Goal: Information Seeking & Learning: Check status

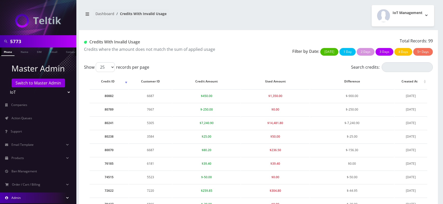
scroll to position [7, 0]
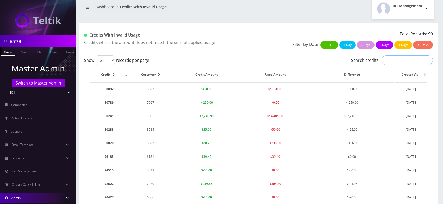
click at [401, 59] on input "Search credits:" at bounding box center [407, 60] width 51 height 10
paste input "6687"
type input "6687"
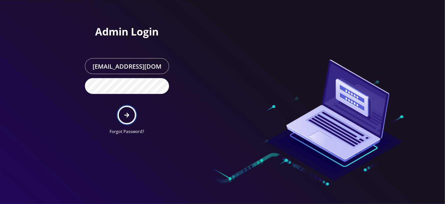
click at [129, 114] on icon "submit" at bounding box center [126, 114] width 5 height 5
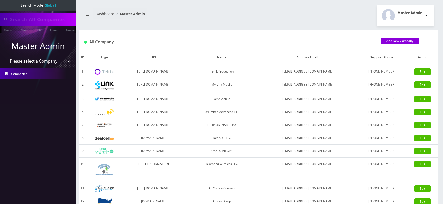
select select "1"
click at [6, 56] on select "Please select a Company Teltik Production My Link Mobile VennMobile Unlimited A…" at bounding box center [38, 61] width 65 height 10
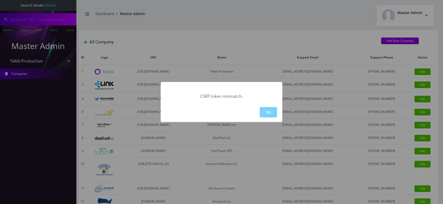
type input "5773"
click at [263, 112] on button "OK" at bounding box center [268, 112] width 17 height 10
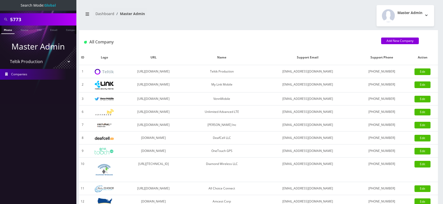
select select "2"
click at [6, 57] on select "Please select a Company Teltik Production My Link Mobile VennMobile Unlimited A…" at bounding box center [38, 62] width 65 height 10
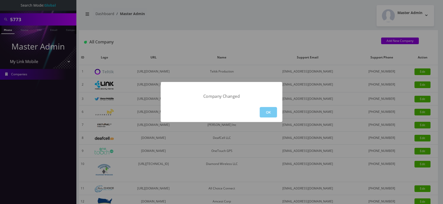
click at [269, 116] on button "OK" at bounding box center [268, 112] width 17 height 10
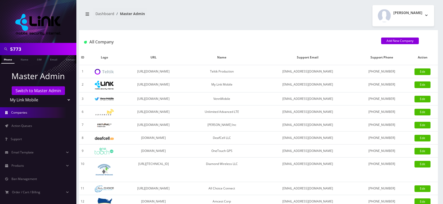
scroll to position [44, 0]
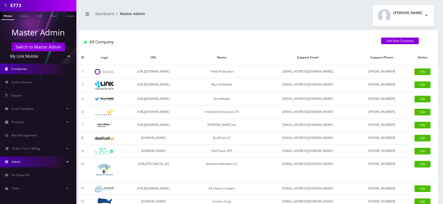
click at [41, 158] on link "Admin" at bounding box center [38, 161] width 76 height 11
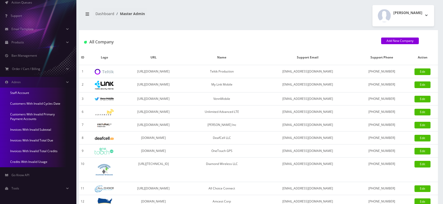
click at [39, 161] on link "Credits With Invalid Usage" at bounding box center [38, 161] width 76 height 11
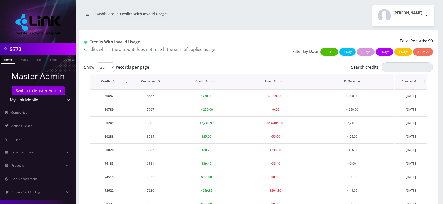
click at [389, 74] on th "Difference" at bounding box center [352, 81] width 84 height 15
click at [399, 69] on input "Search credits:" at bounding box center [407, 67] width 51 height 10
paste input "6687"
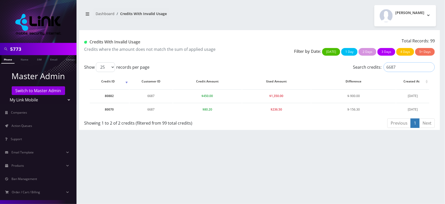
type input "6687"
click at [107, 108] on td "80070" at bounding box center [109, 109] width 39 height 13
copy td "80070"
click at [148, 97] on td "6687" at bounding box center [150, 95] width 43 height 13
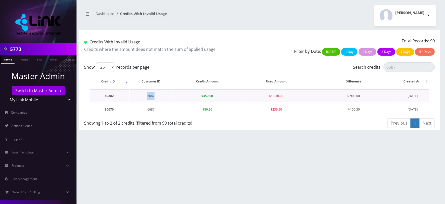
click at [148, 97] on td "6687" at bounding box center [150, 95] width 43 height 13
copy td "6687"
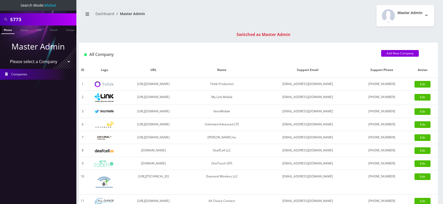
click at [14, 17] on input "5773" at bounding box center [42, 20] width 65 height 10
paste input "6687"
type input "6687"
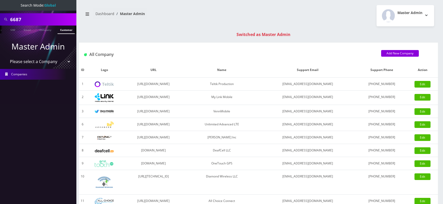
click at [62, 29] on link "Customer" at bounding box center [67, 29] width 18 height 8
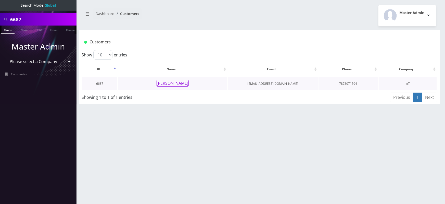
click at [173, 82] on button "[PERSON_NAME]" at bounding box center [172, 83] width 32 height 7
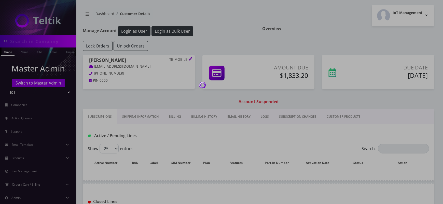
type input "6687"
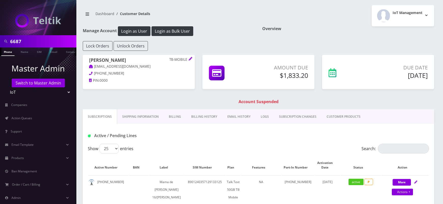
click at [208, 117] on link "Billing History" at bounding box center [204, 116] width 36 height 15
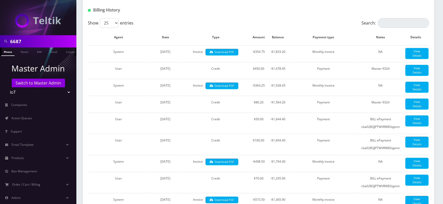
scroll to position [127, 0]
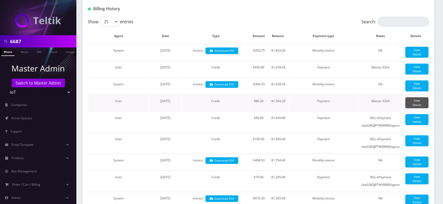
click at [411, 107] on link "View Details" at bounding box center [417, 102] width 23 height 11
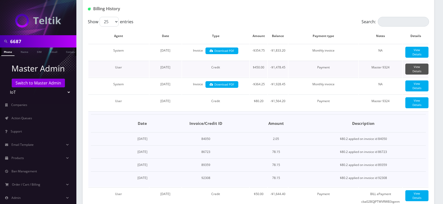
click at [414, 74] on link "View Details" at bounding box center [417, 68] width 23 height 11
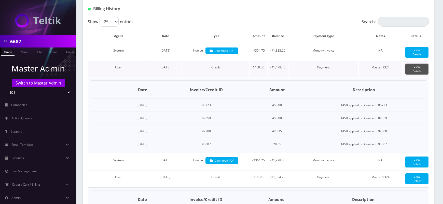
scroll to position [0, 0]
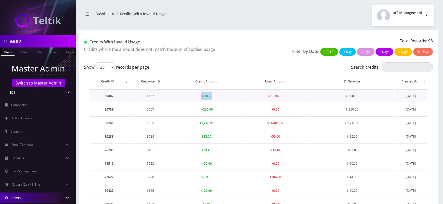
drag, startPoint x: 201, startPoint y: 95, endPoint x: 214, endPoint y: 96, distance: 13.0
click at [214, 96] on td "$450.00" at bounding box center [206, 95] width 68 height 13
click at [108, 96] on td "80882" at bounding box center [109, 95] width 39 height 13
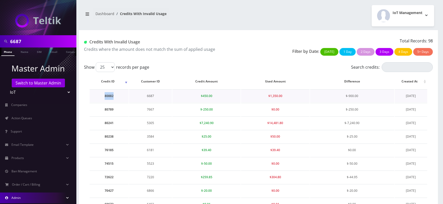
copy td "80882"
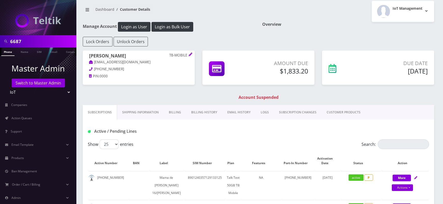
scroll to position [4, 0]
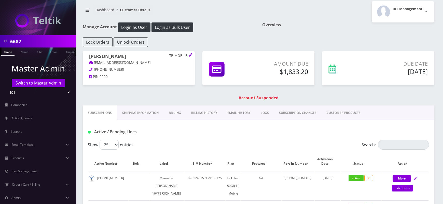
click at [203, 110] on link "Billing History" at bounding box center [204, 112] width 36 height 15
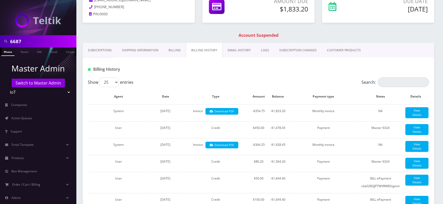
scroll to position [69, 0]
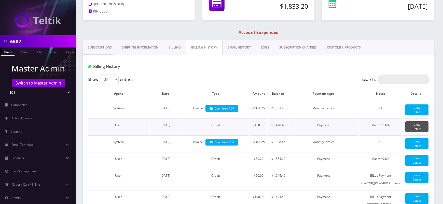
click at [419, 131] on link "View Details" at bounding box center [417, 126] width 23 height 11
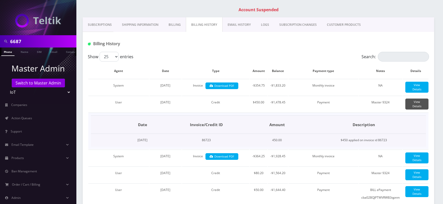
scroll to position [97, 0]
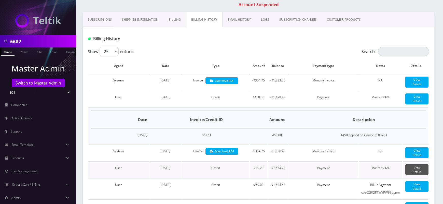
click at [418, 175] on link "View Details" at bounding box center [417, 169] width 23 height 11
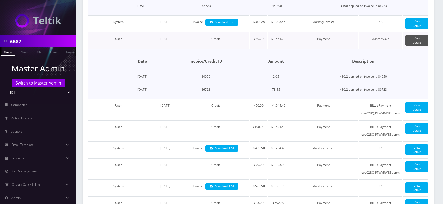
scroll to position [229, 0]
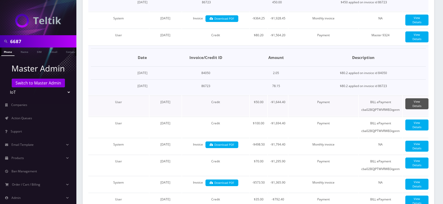
click at [424, 105] on link "View Details" at bounding box center [417, 103] width 23 height 11
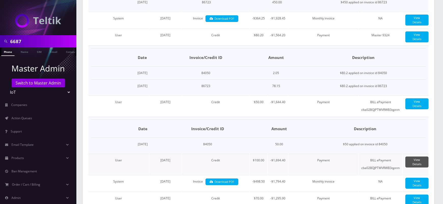
click at [413, 164] on link "View Details" at bounding box center [417, 161] width 23 height 11
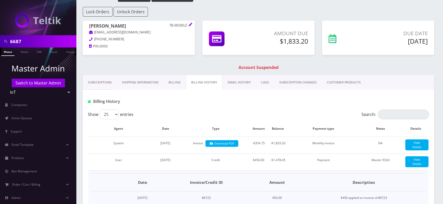
scroll to position [0, 0]
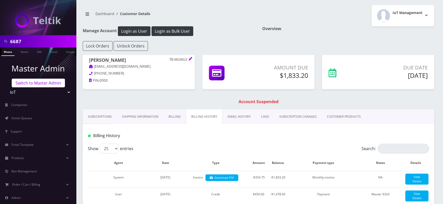
click at [28, 80] on link "Switch to Master Admin" at bounding box center [38, 82] width 53 height 9
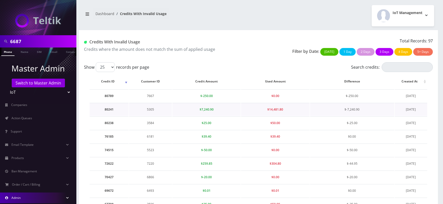
click at [152, 109] on td "5305" at bounding box center [150, 109] width 43 height 13
copy td "5305"
click at [150, 122] on td "3584" at bounding box center [150, 122] width 43 height 13
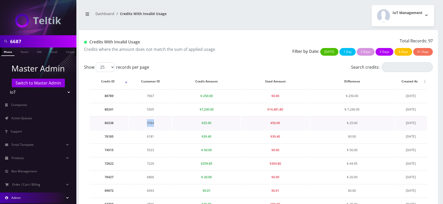
copy td "3584"
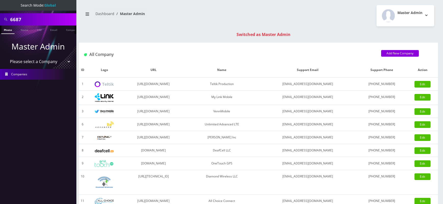
click at [19, 19] on nav "Search Mode: Global 6687 Phone Name SIM Email Company Customer Master Admin Ple…" at bounding box center [38, 102] width 76 height 204
click at [19, 19] on input "6687" at bounding box center [42, 20] width 65 height 10
paste input "5305"
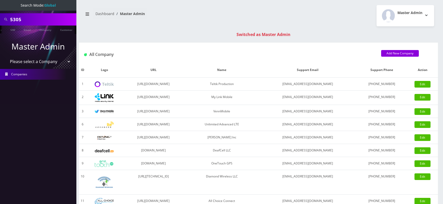
scroll to position [0, 28]
type input "5305"
click at [63, 31] on link "Customer" at bounding box center [67, 29] width 18 height 8
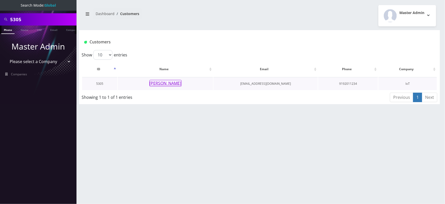
click at [165, 83] on button "[PERSON_NAME]" at bounding box center [165, 83] width 32 height 7
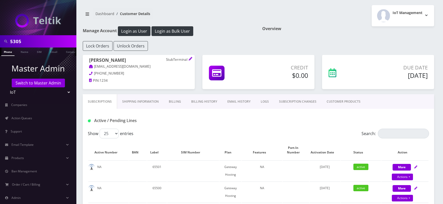
click at [203, 102] on link "Billing History" at bounding box center [204, 101] width 36 height 15
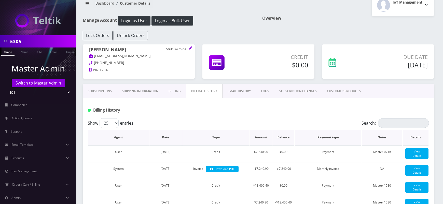
scroll to position [13, 0]
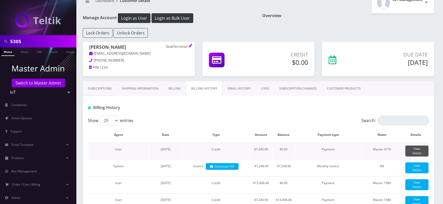
click at [407, 151] on link "View Details" at bounding box center [417, 150] width 23 height 11
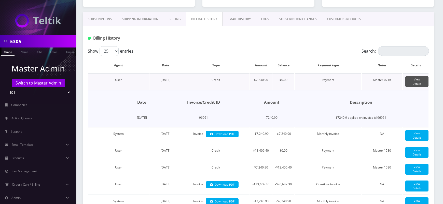
scroll to position [83, 0]
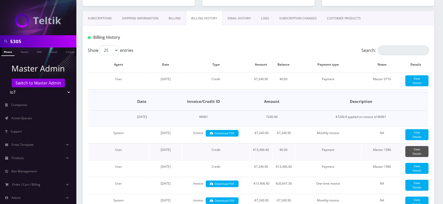
click at [413, 155] on link "View Details" at bounding box center [417, 151] width 23 height 11
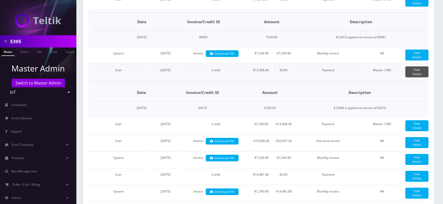
scroll to position [164, 0]
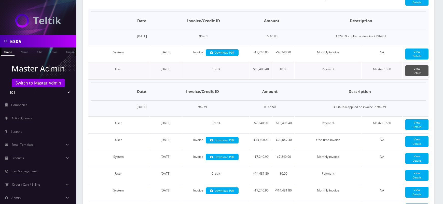
click at [421, 75] on link "View Details" at bounding box center [417, 70] width 23 height 11
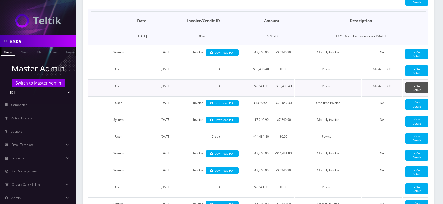
click at [415, 92] on link "View Details" at bounding box center [417, 87] width 23 height 11
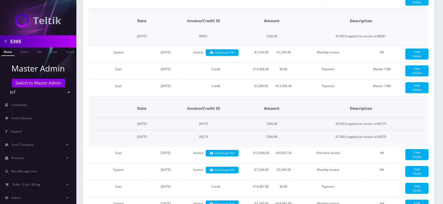
click at [383, 141] on td "$7240.9 applied on invoice id 94279" at bounding box center [361, 136] width 130 height 13
copy td "94279"
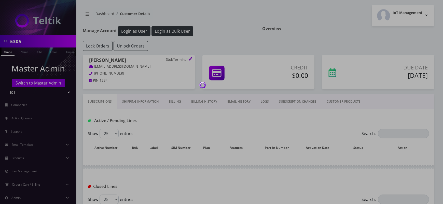
scroll to position [51, 0]
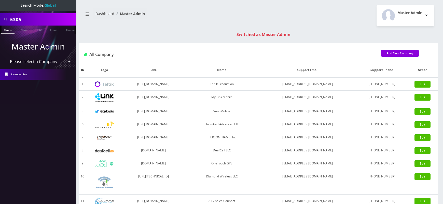
click at [13, 20] on input "5305" at bounding box center [42, 20] width 65 height 10
paste input "3584"
type input "3584"
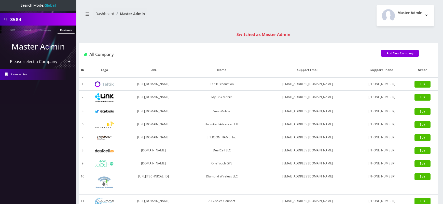
click at [64, 29] on link "Customer" at bounding box center [67, 29] width 18 height 8
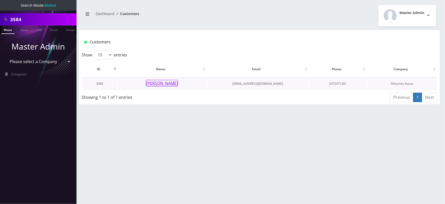
click at [163, 86] on button "[PERSON_NAME]" at bounding box center [162, 83] width 32 height 7
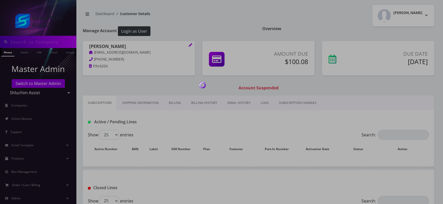
type input "3584"
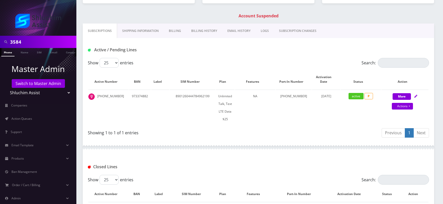
scroll to position [72, 0]
click at [197, 33] on link "Billing History" at bounding box center [204, 30] width 36 height 15
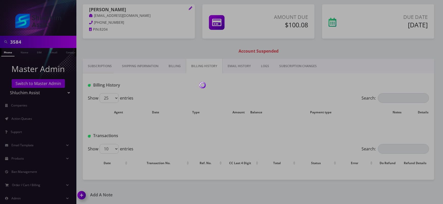
scroll to position [72, 0]
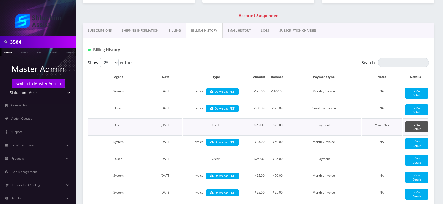
click at [416, 128] on link "View Details" at bounding box center [416, 126] width 23 height 11
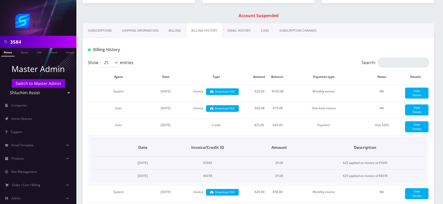
click at [389, 173] on td "$25 applied on invoice id 94378" at bounding box center [366, 175] width 122 height 13
copy td "94378"
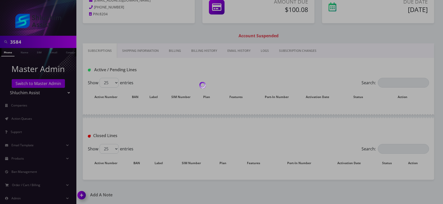
scroll to position [72, 0]
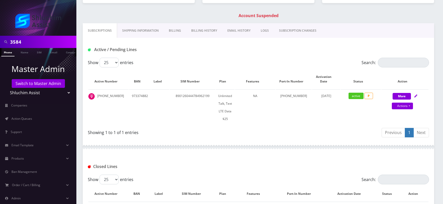
click at [194, 29] on link "Billing History" at bounding box center [204, 30] width 36 height 15
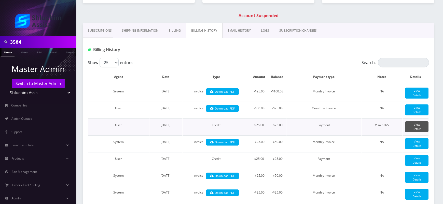
click at [415, 125] on link "View Details" at bounding box center [416, 126] width 23 height 11
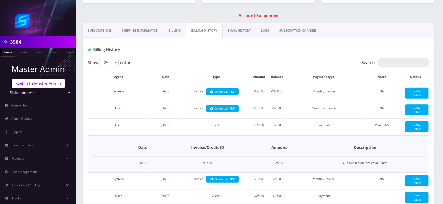
click at [45, 85] on link "Switch to Master Admin" at bounding box center [38, 83] width 53 height 9
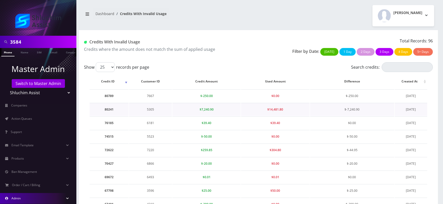
click at [151, 109] on td "5305" at bounding box center [150, 109] width 43 height 13
copy td "5305"
click at [109, 109] on td "80241" at bounding box center [109, 109] width 39 height 13
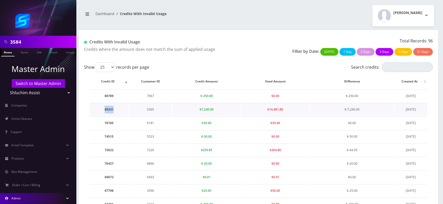
copy td "80241"
click at [150, 110] on td "5305" at bounding box center [150, 109] width 43 height 13
copy td "5305"
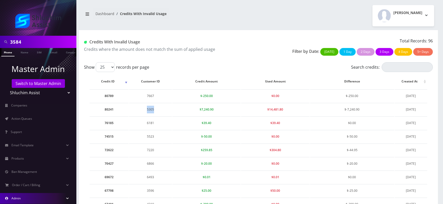
scroll to position [0, 3]
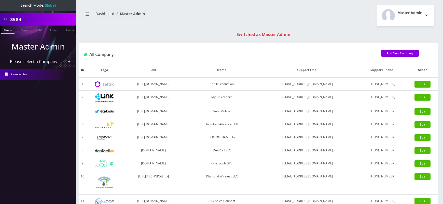
click at [16, 20] on input "3584" at bounding box center [42, 20] width 65 height 10
paste input "5305"
type input "5305"
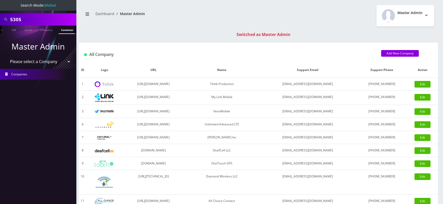
click at [66, 29] on link "Customer" at bounding box center [68, 29] width 18 height 8
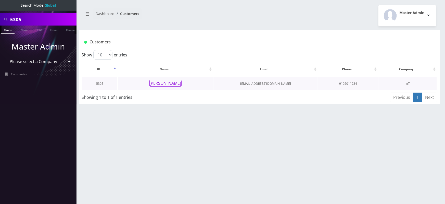
click at [170, 83] on button "[PERSON_NAME]" at bounding box center [165, 83] width 32 height 7
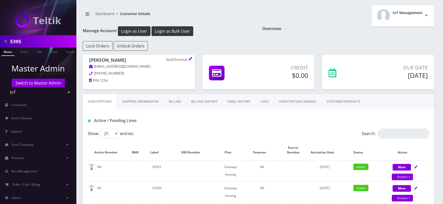
click at [200, 104] on link "Billing History" at bounding box center [204, 101] width 36 height 15
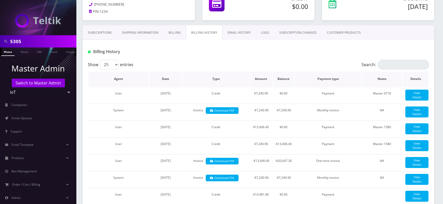
scroll to position [71, 0]
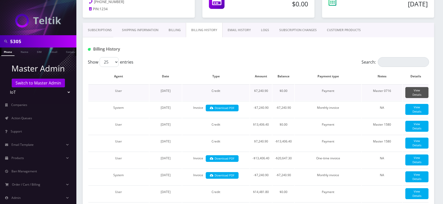
click at [414, 91] on link "View Details" at bounding box center [417, 92] width 23 height 11
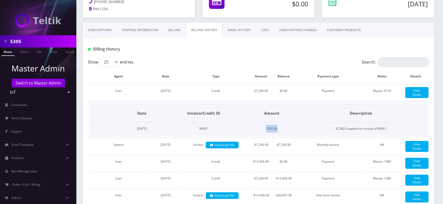
drag, startPoint x: 279, startPoint y: 132, endPoint x: 293, endPoint y: 133, distance: 14.0
click at [293, 133] on td "7240.90" at bounding box center [272, 128] width 48 height 13
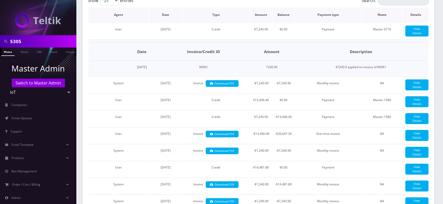
scroll to position [108, 0]
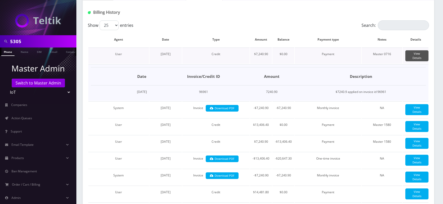
click at [414, 56] on link "View Details" at bounding box center [417, 55] width 23 height 11
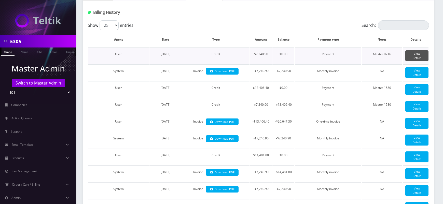
click at [414, 56] on link "View Details" at bounding box center [417, 55] width 23 height 11
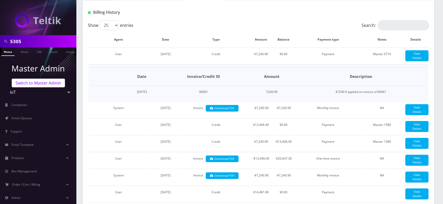
click at [40, 81] on link "Switch to Master Admin" at bounding box center [38, 82] width 53 height 9
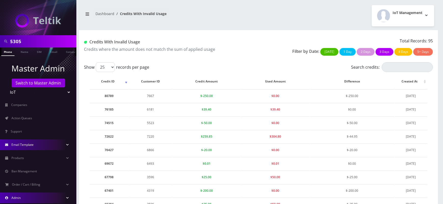
scroll to position [23, 0]
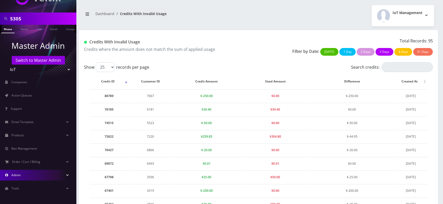
click at [45, 176] on link "Admin" at bounding box center [38, 174] width 76 height 11
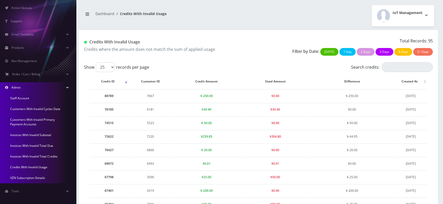
scroll to position [112, 0]
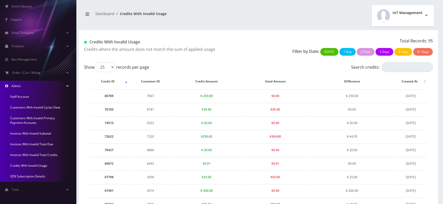
click at [26, 154] on link "Invoices With Invalid Total Credits" at bounding box center [38, 154] width 76 height 11
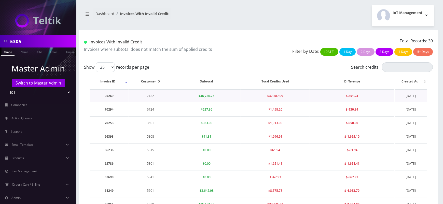
click at [150, 96] on td "7422" at bounding box center [150, 95] width 43 height 13
copy td "7422"
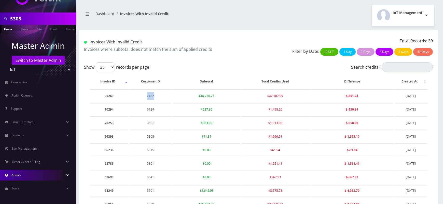
click at [23, 172] on link "Admin" at bounding box center [38, 174] width 76 height 11
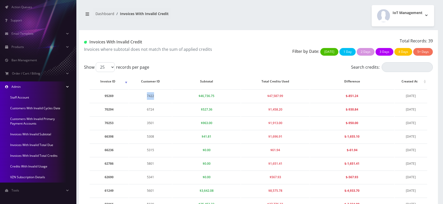
scroll to position [113, 0]
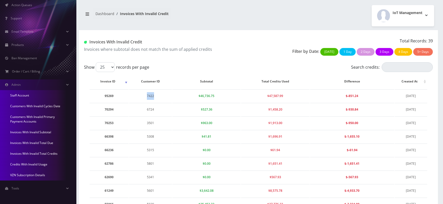
click at [31, 142] on link "Invoices With Invalid Total Due" at bounding box center [38, 142] width 76 height 11
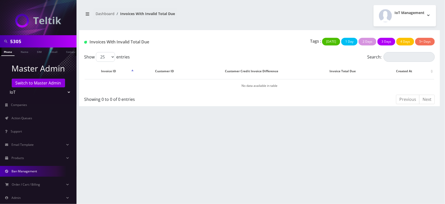
scroll to position [23, 0]
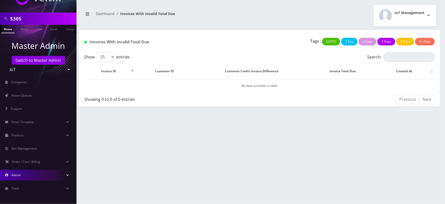
click at [24, 175] on link "Admin" at bounding box center [38, 174] width 76 height 11
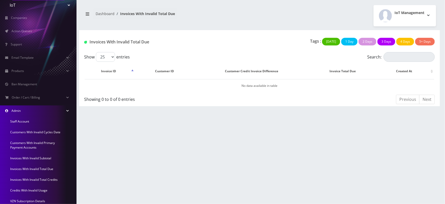
scroll to position [113, 0]
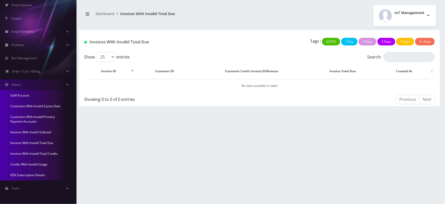
click at [39, 152] on link "Invoices With Invalid Total Credits" at bounding box center [38, 153] width 76 height 11
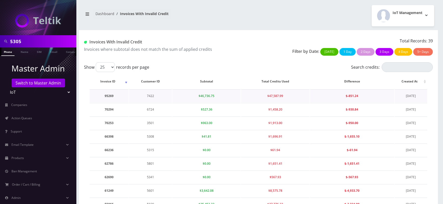
click at [150, 95] on td "7422" at bounding box center [150, 95] width 43 height 13
copy td "7422"
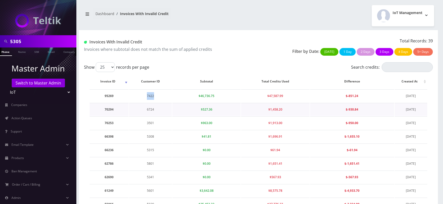
copy td "7422"
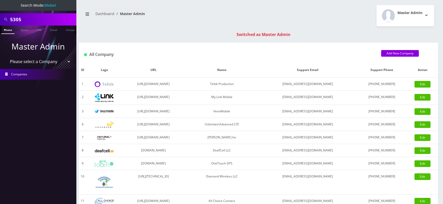
click at [14, 23] on input "5305" at bounding box center [42, 20] width 65 height 10
paste input "7422"
type input "7422"
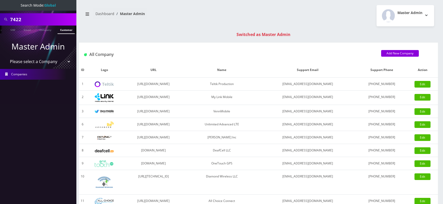
click at [66, 29] on link "Customer" at bounding box center [67, 29] width 18 height 8
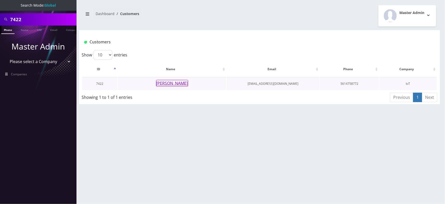
click at [172, 82] on button "[PERSON_NAME]" at bounding box center [172, 83] width 32 height 7
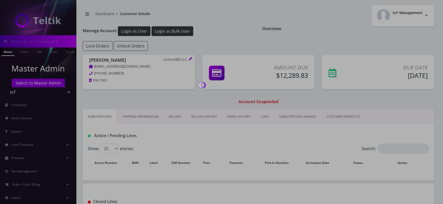
type input "7422"
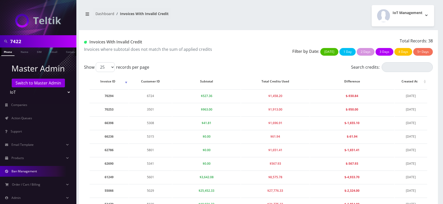
scroll to position [23, 0]
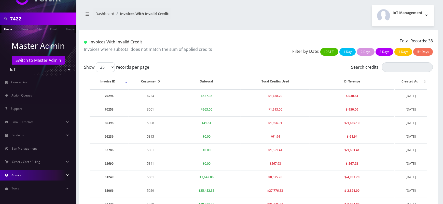
click at [21, 173] on link "Admin" at bounding box center [38, 174] width 76 height 11
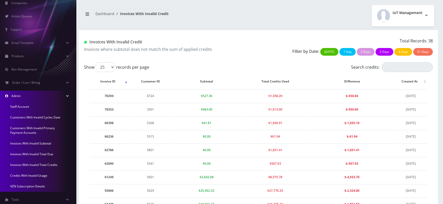
scroll to position [113, 0]
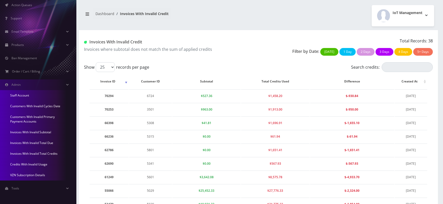
click at [34, 162] on link "Credits With Invalid Usage" at bounding box center [38, 164] width 76 height 11
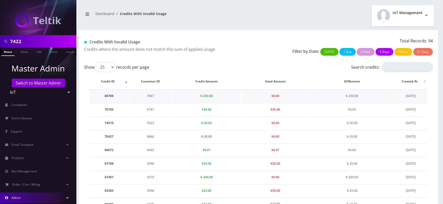
click at [107, 96] on td "80789" at bounding box center [109, 95] width 39 height 13
copy td "80789"
click at [108, 136] on td "70427" at bounding box center [109, 136] width 39 height 13
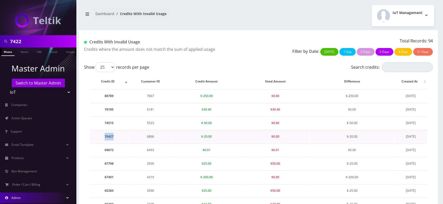
copy td "70427"
click at [150, 176] on td "4319" at bounding box center [150, 176] width 43 height 13
click at [107, 177] on td "67401" at bounding box center [109, 176] width 39 height 13
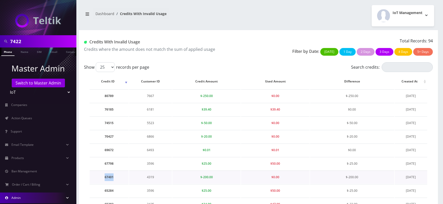
copy td "67401"
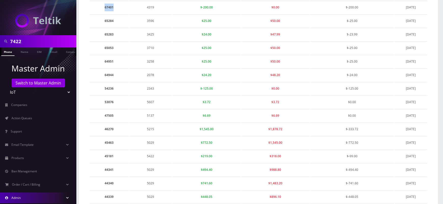
scroll to position [171, 0]
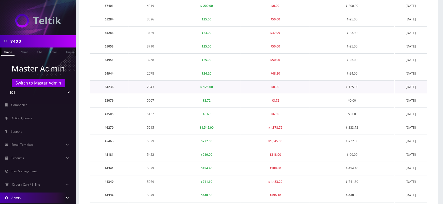
click at [109, 86] on td "54236" at bounding box center [109, 86] width 39 height 13
copy td "54236"
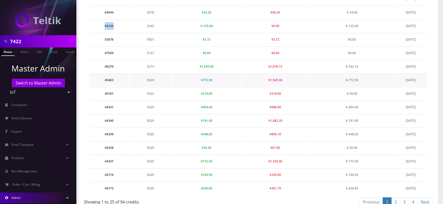
scroll to position [246, 0]
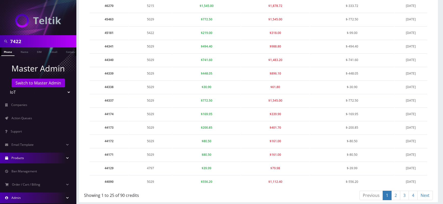
scroll to position [23, 0]
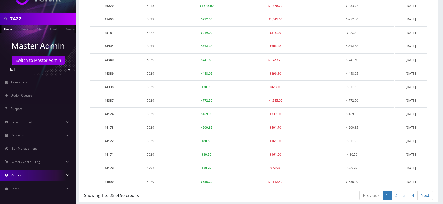
click at [28, 175] on link "Admin" at bounding box center [38, 174] width 76 height 11
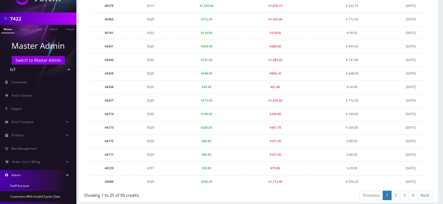
scroll to position [113, 0]
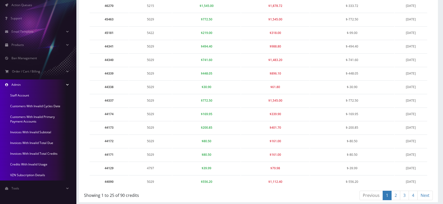
click at [38, 152] on link "Invoices With Invalid Total Credits" at bounding box center [38, 153] width 76 height 11
